Goal: Find contact information: Find contact information

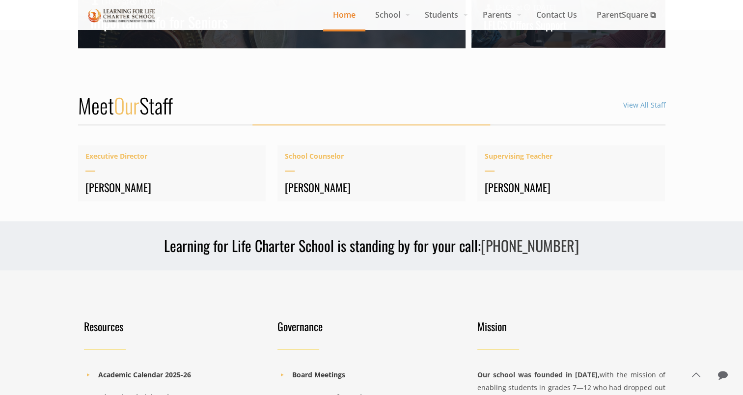
scroll to position [1203, 0]
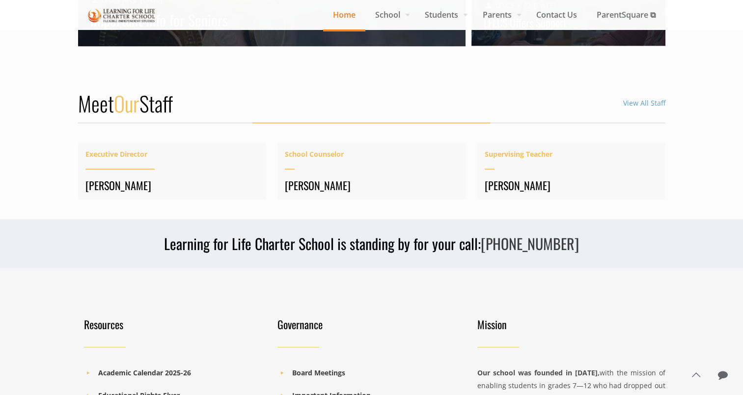
click at [124, 153] on span "Executive Director" at bounding box center [171, 154] width 173 height 13
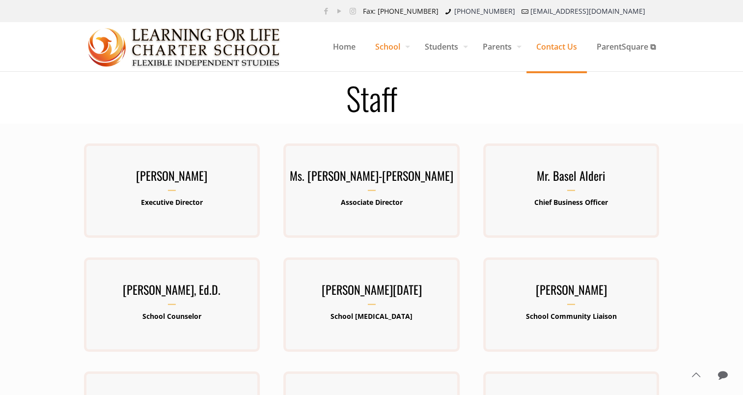
click at [562, 45] on span "Contact Us" at bounding box center [556, 46] width 60 height 29
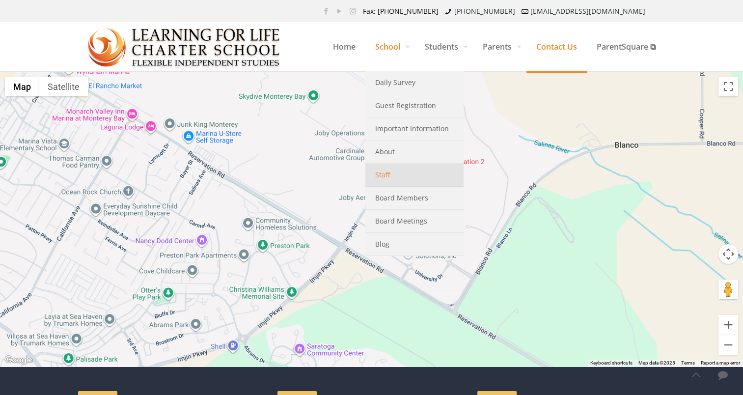
click at [376, 178] on span "Staff" at bounding box center [382, 174] width 15 height 13
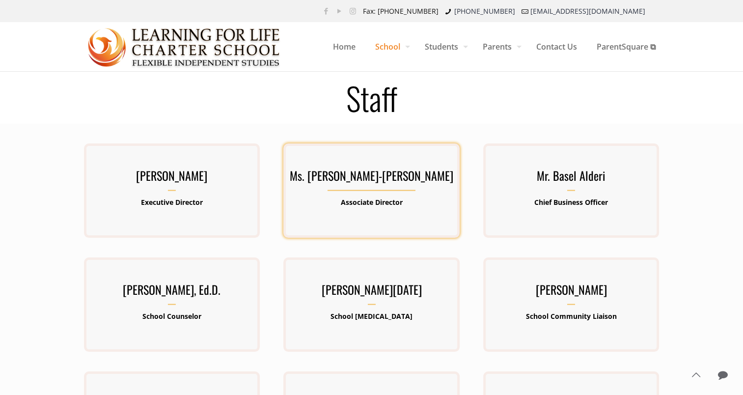
click at [363, 170] on h3 "Ms. Barbara Lawrence-Emanuel" at bounding box center [371, 178] width 176 height 26
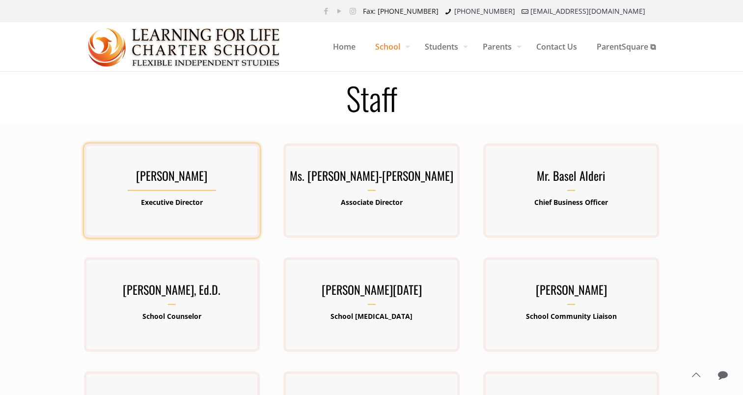
click at [187, 187] on h3 "[PERSON_NAME]" at bounding box center [172, 178] width 176 height 26
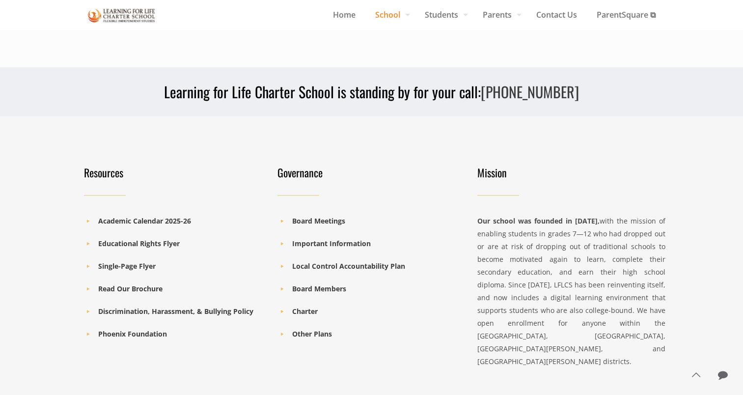
scroll to position [664, 0]
click at [329, 287] on b "Board Members" at bounding box center [319, 289] width 54 height 9
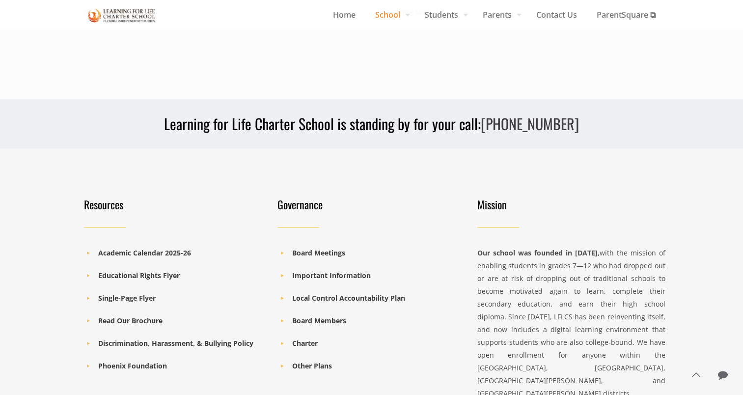
scroll to position [804, 0]
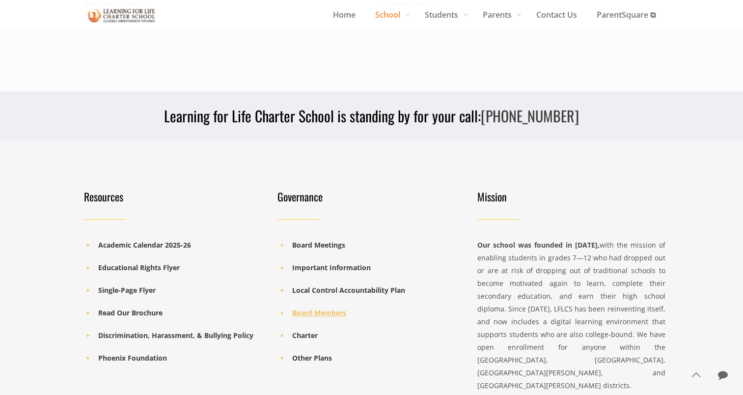
click at [323, 308] on b "Board Members" at bounding box center [319, 312] width 54 height 9
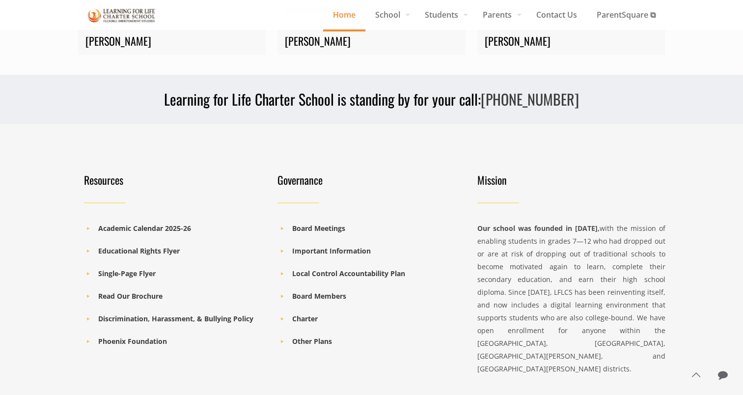
scroll to position [1426, 0]
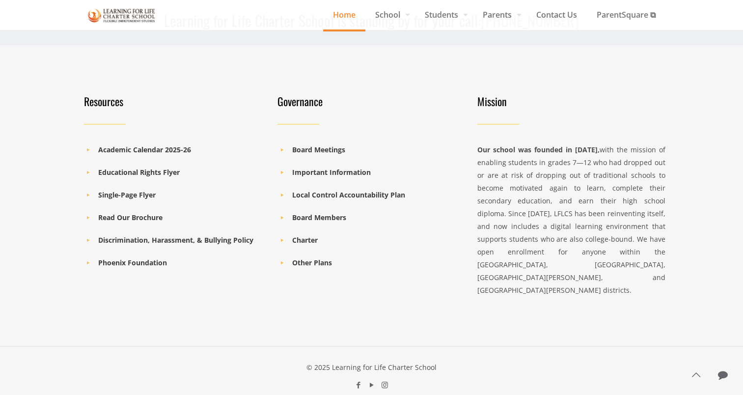
click at [332, 143] on li "Board Meetings" at bounding box center [368, 149] width 182 height 13
click at [330, 151] on b "Board Meetings" at bounding box center [318, 149] width 53 height 9
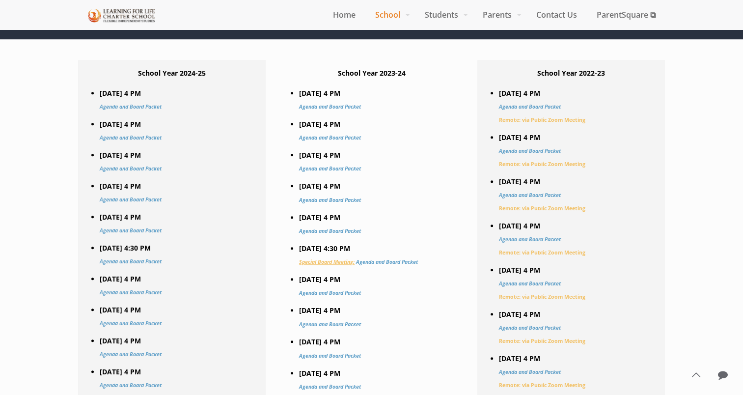
scroll to position [472, 0]
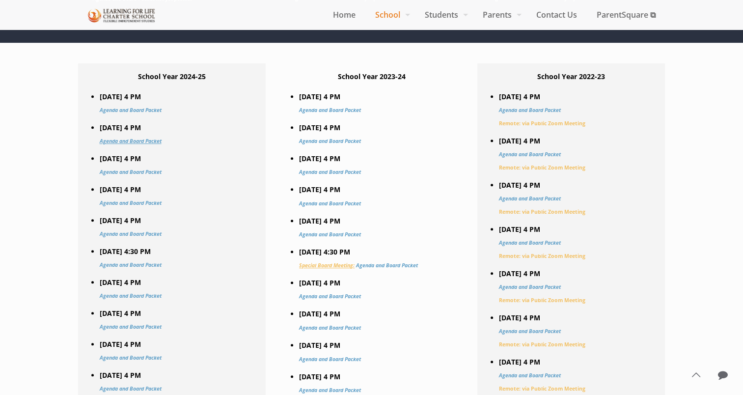
click at [130, 142] on link "Agenda and Board Packet" at bounding box center [131, 140] width 62 height 7
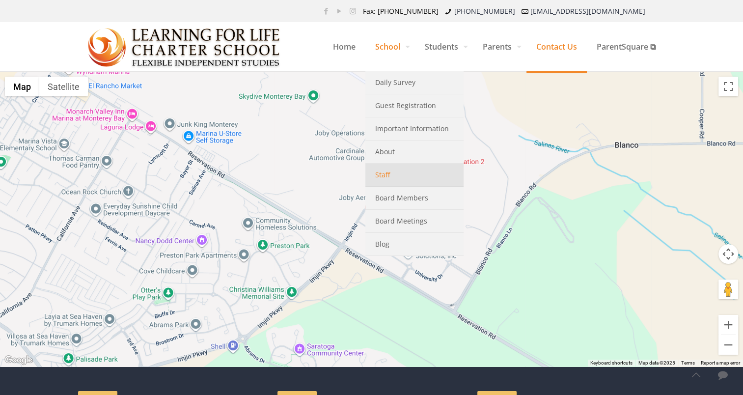
click at [389, 173] on link "Staff" at bounding box center [414, 175] width 98 height 23
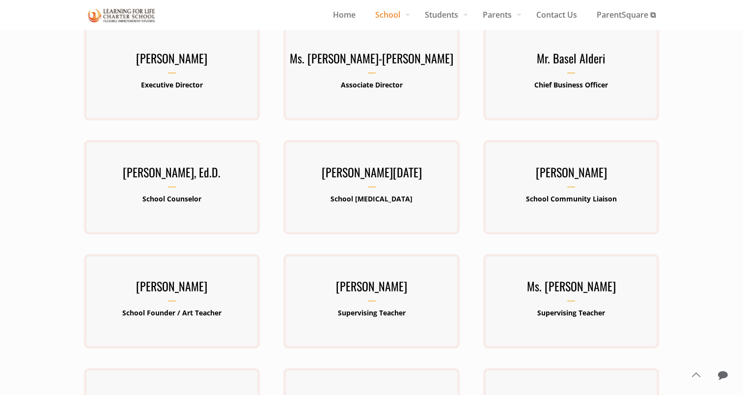
scroll to position [113, 0]
